Goal: Information Seeking & Learning: Learn about a topic

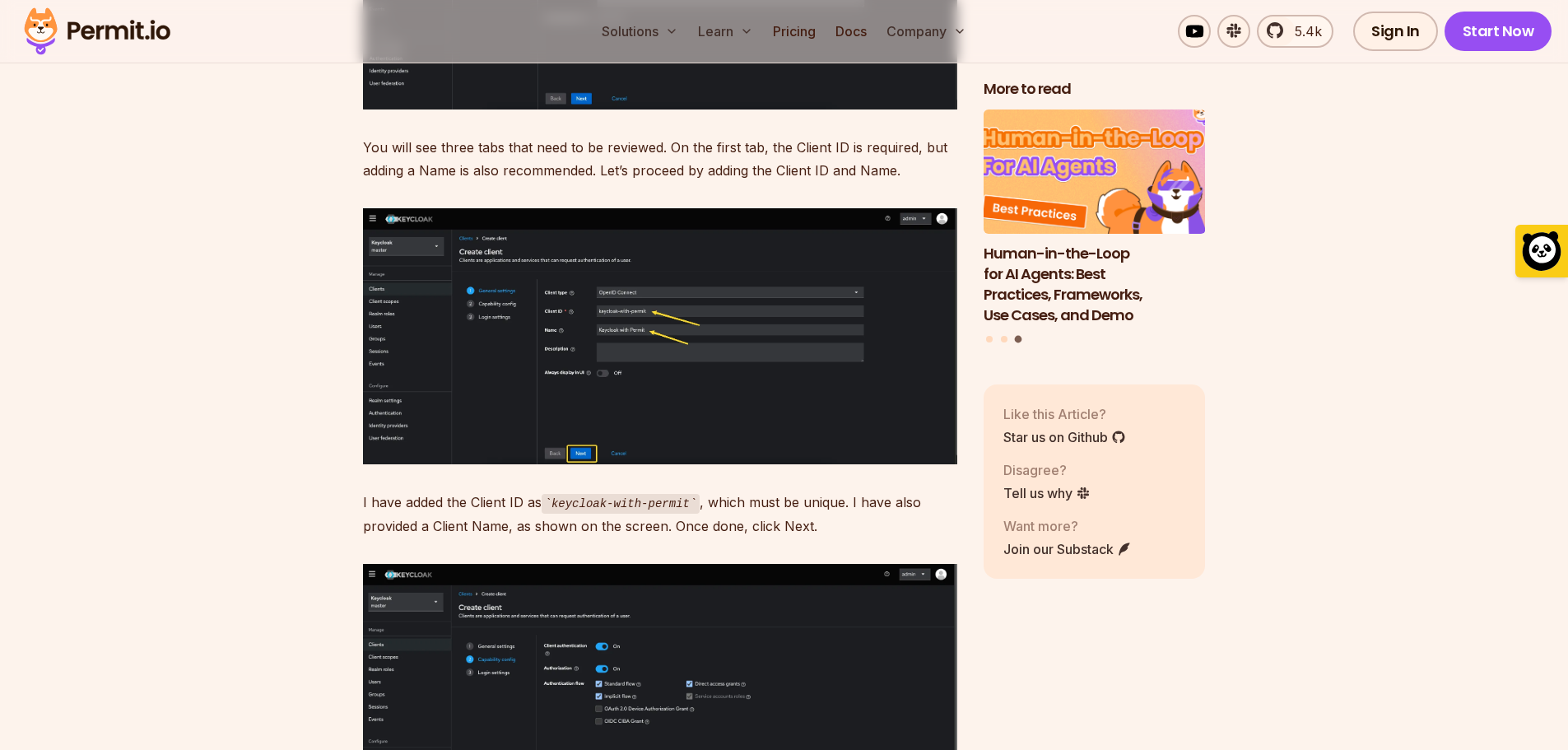
scroll to position [7166, 0]
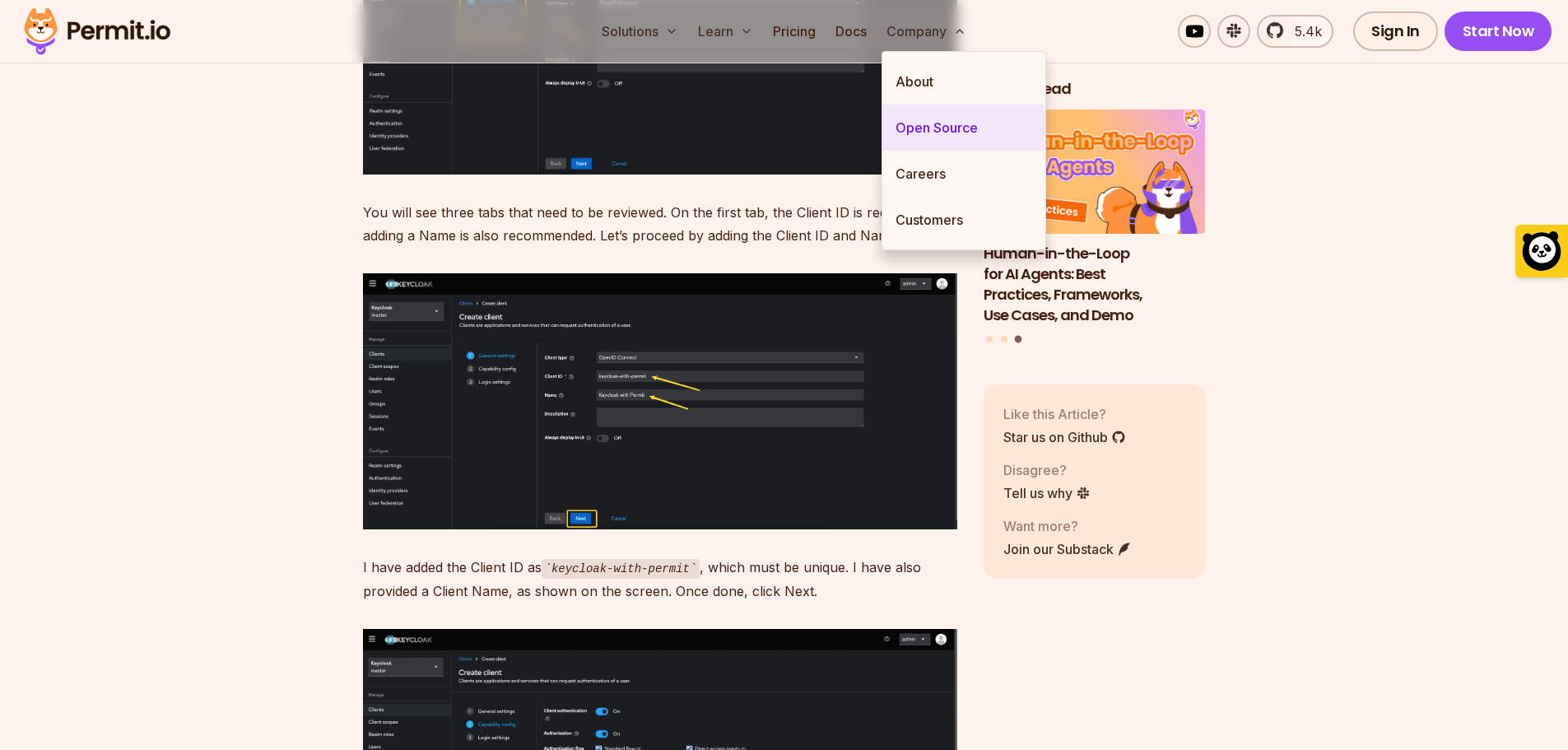
click at [972, 122] on link "Open Source" at bounding box center [963, 127] width 163 height 46
click at [958, 128] on link "Open Source" at bounding box center [963, 127] width 163 height 46
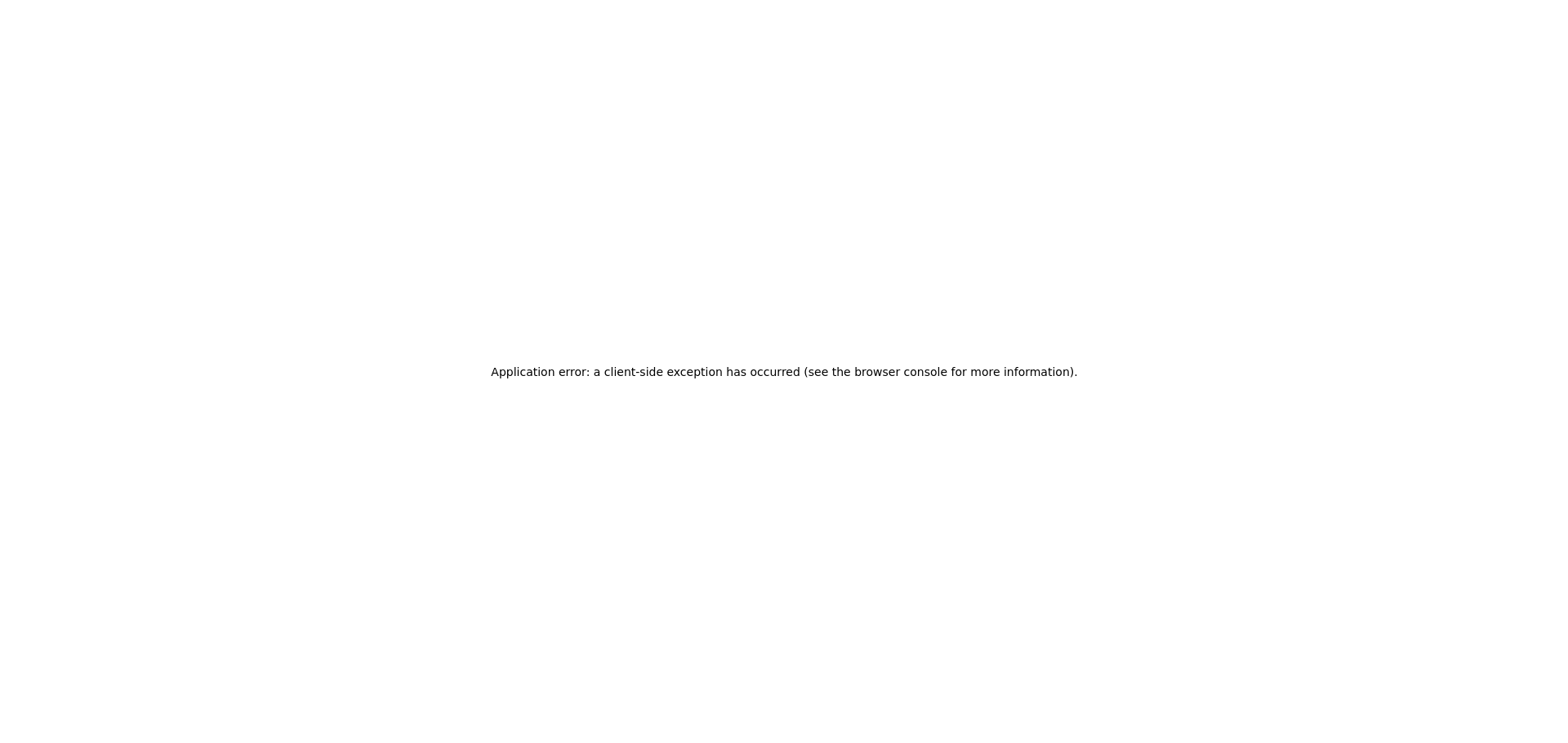
scroll to position [0, 0]
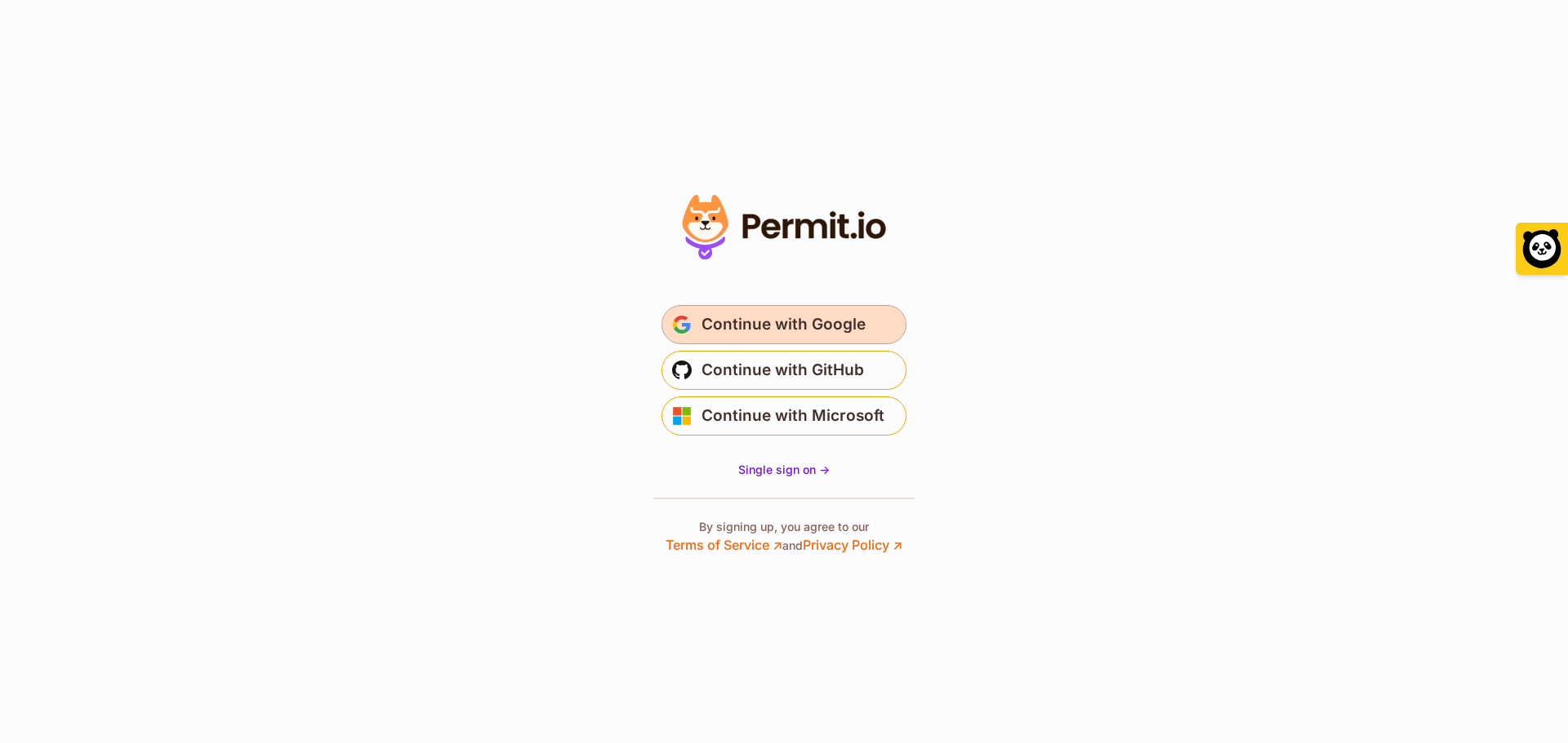
click at [830, 323] on span "Continue with Google" at bounding box center [784, 324] width 164 height 26
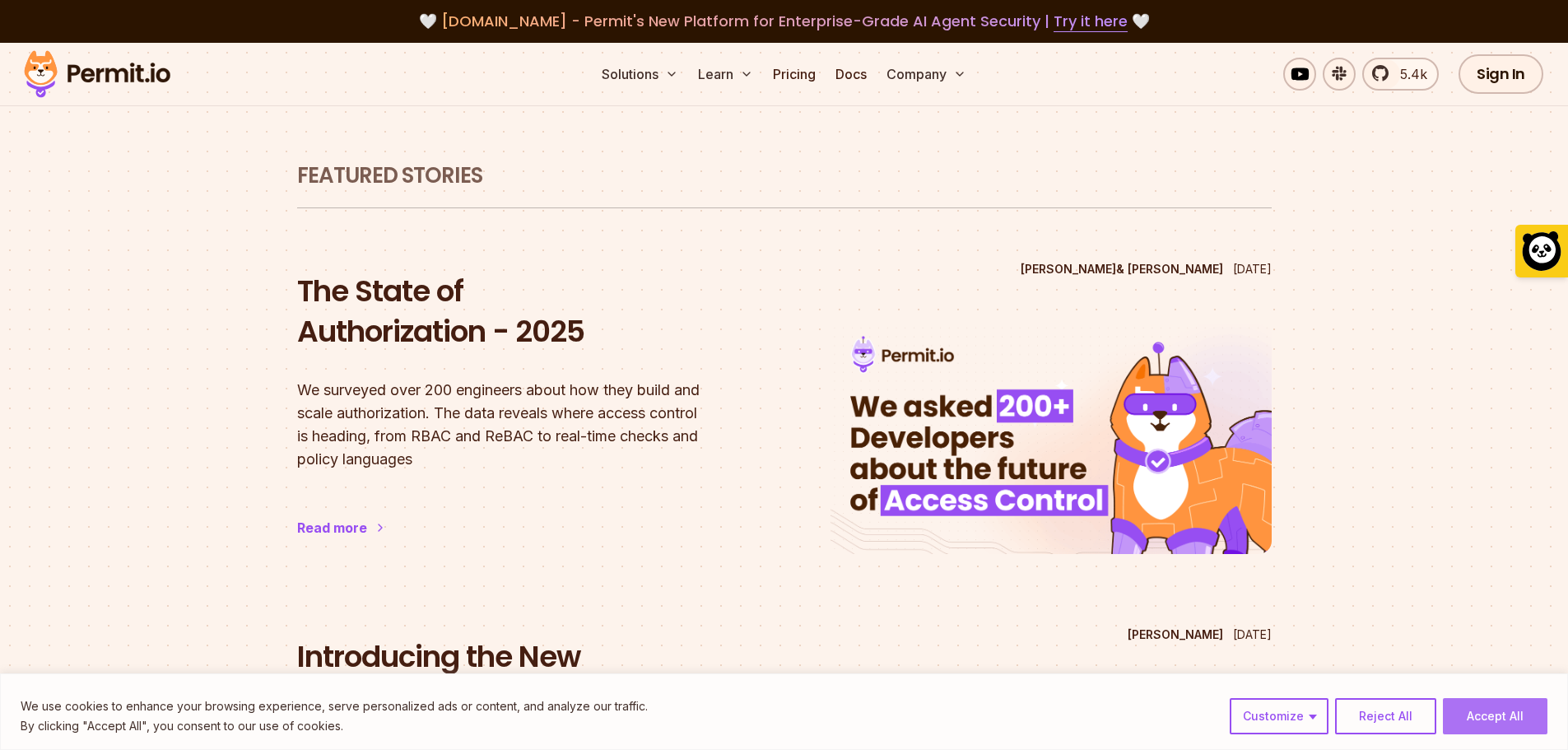
click at [1514, 718] on button "Accept All" at bounding box center [1495, 716] width 104 height 36
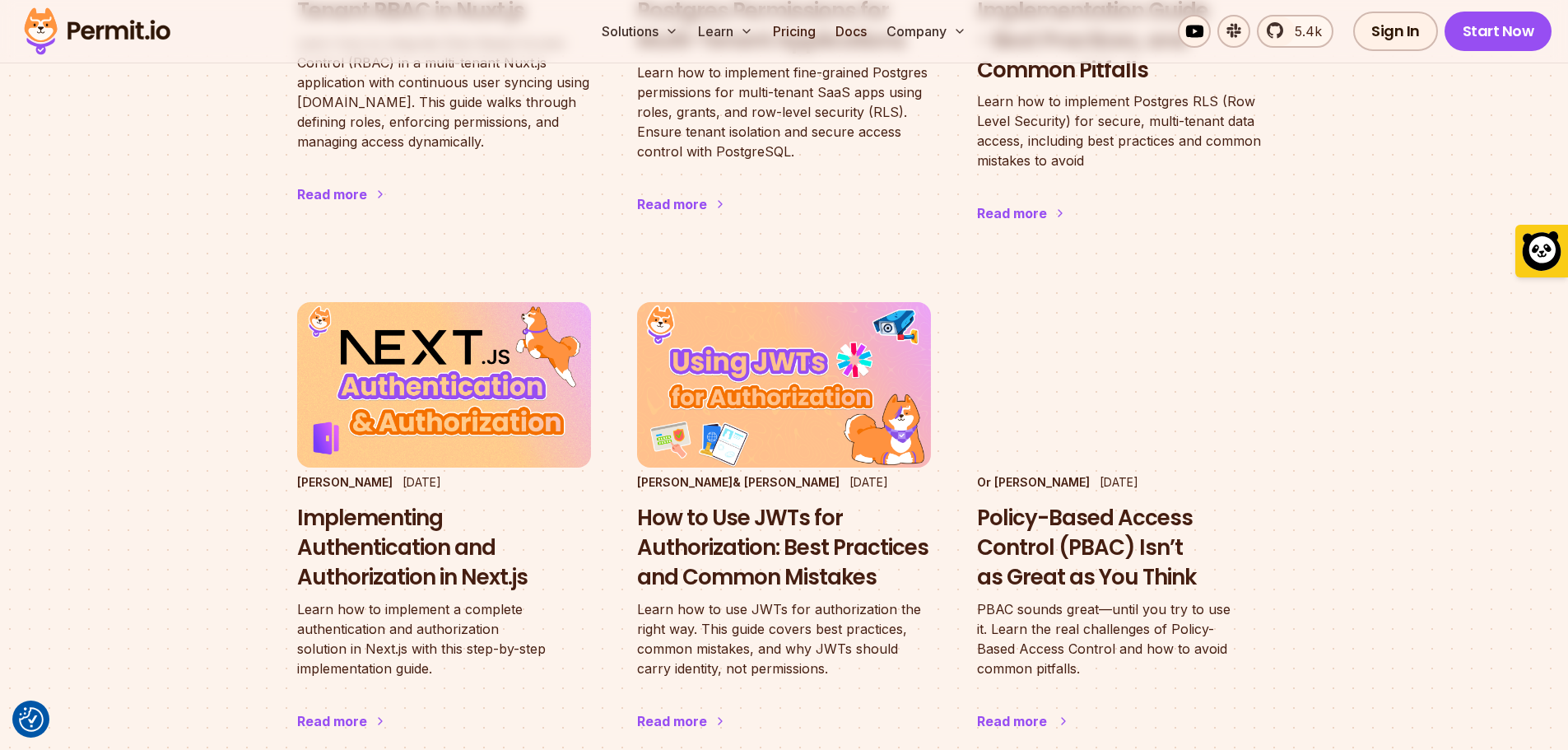
scroll to position [2553, 0]
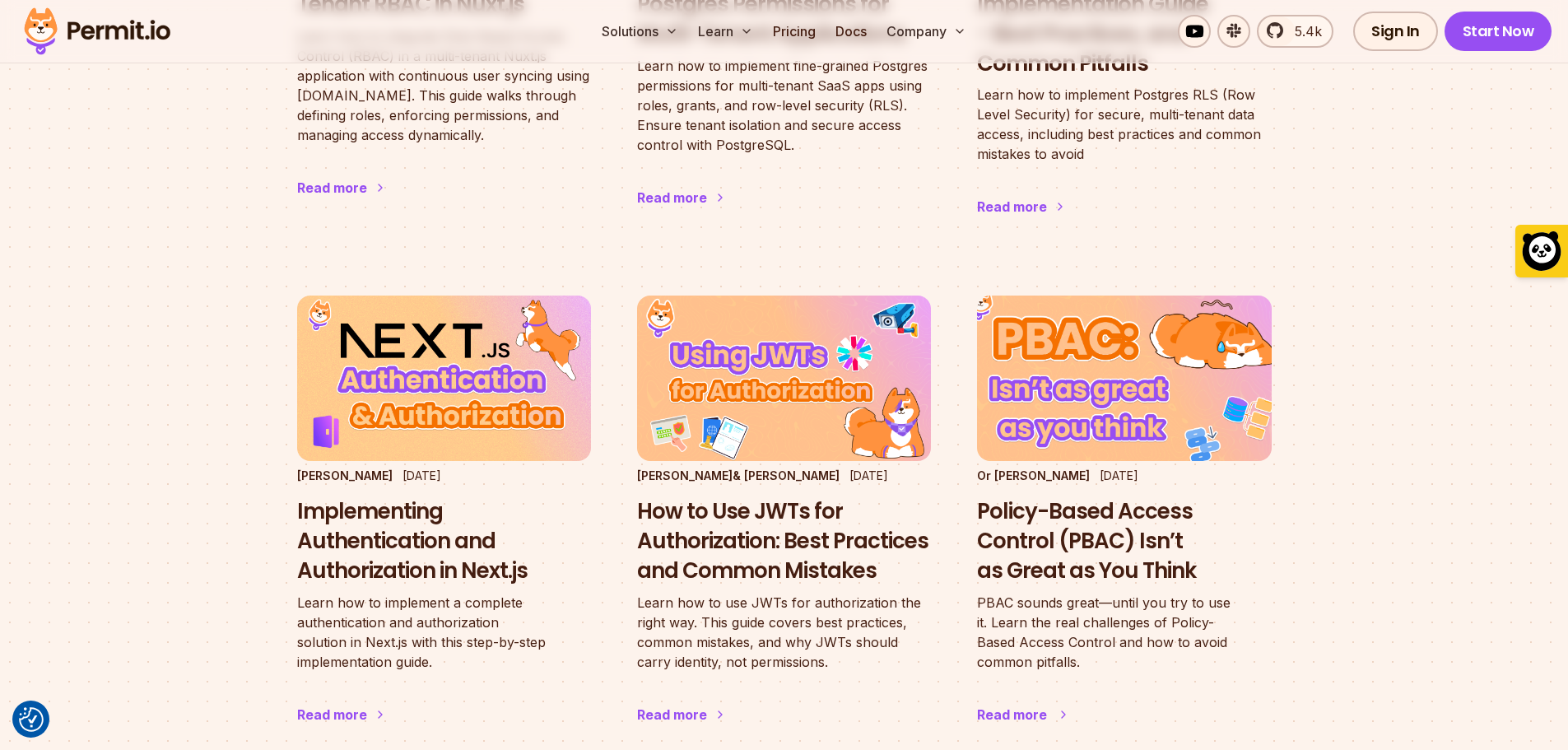
click at [1115, 498] on h3 "Policy-Based Access Control (PBAC) Isn’t as Great as You Think" at bounding box center [1123, 542] width 293 height 88
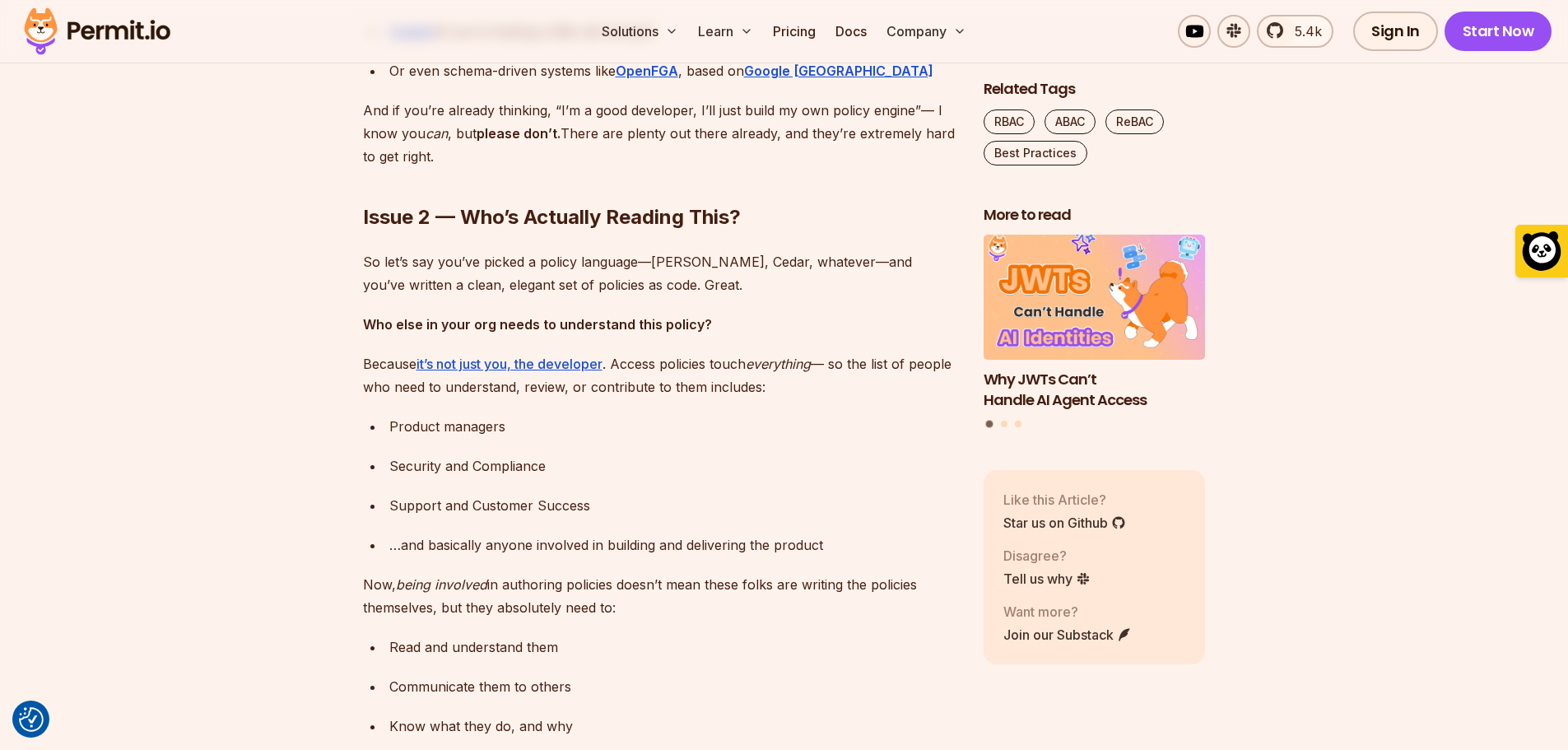
scroll to position [3047, 0]
